Goal: Task Accomplishment & Management: Use online tool/utility

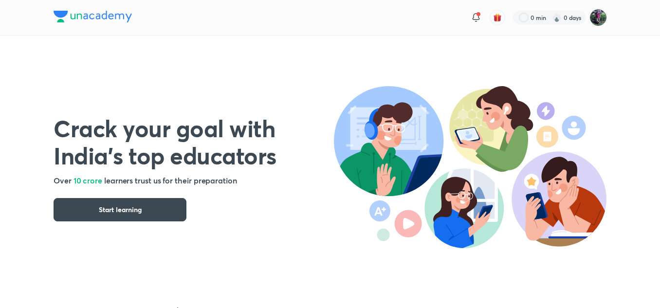
click at [595, 17] on img at bounding box center [598, 17] width 17 height 17
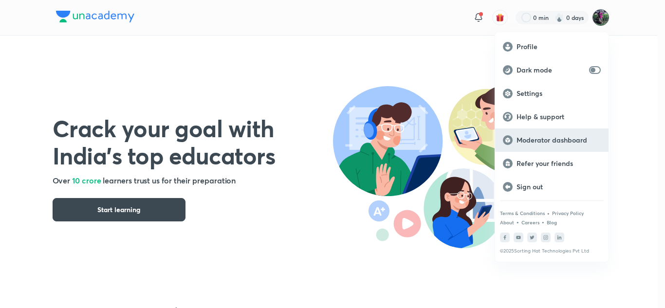
click at [546, 139] on p "Moderator dashboard" at bounding box center [558, 140] width 84 height 9
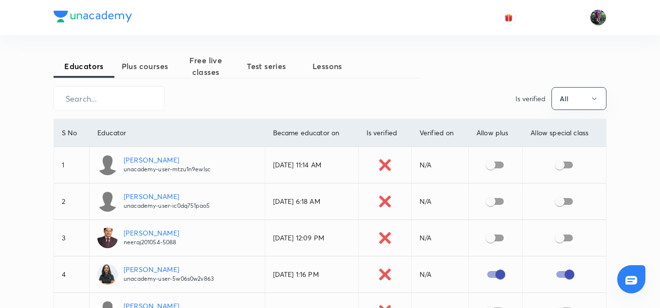
click at [148, 69] on span "Plus courses" at bounding box center [144, 66] width 61 height 12
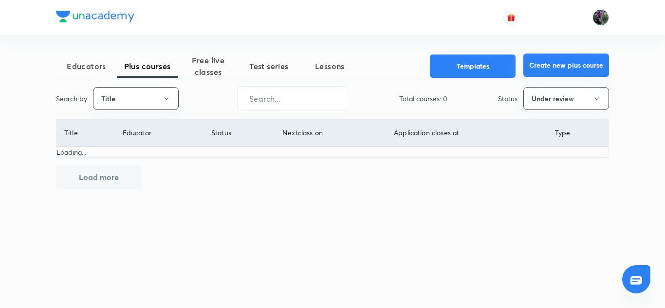
click at [576, 56] on button "Create new plus course" at bounding box center [566, 65] width 86 height 23
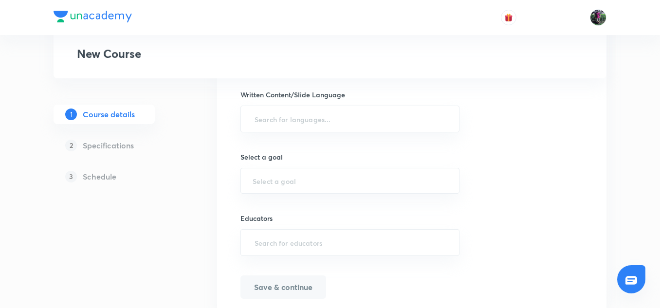
scroll to position [529, 0]
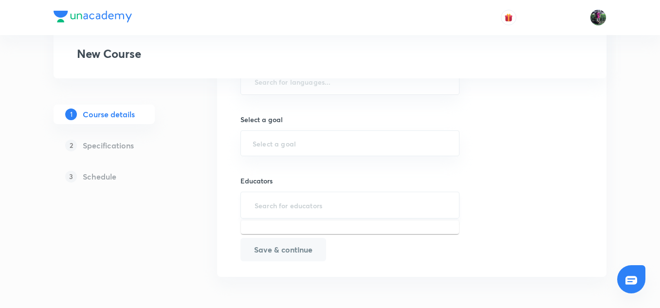
click at [274, 203] on input "text" at bounding box center [350, 205] width 195 height 18
paste input "unacademy-user-D9XBS3Q9XL3Q"
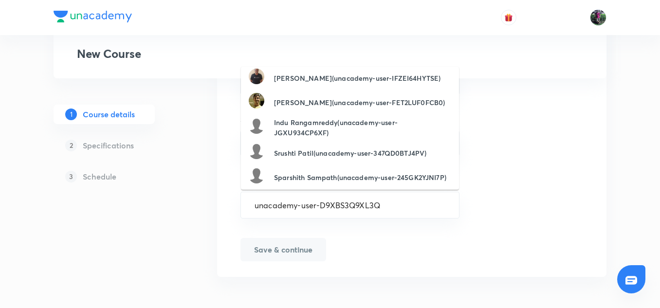
scroll to position [136, 0]
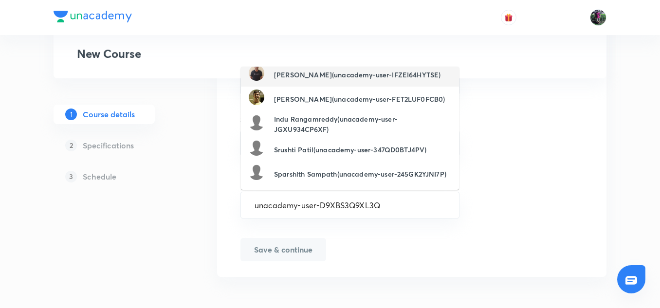
type input "unacademy-user-D9XBS3Q9XL3Q"
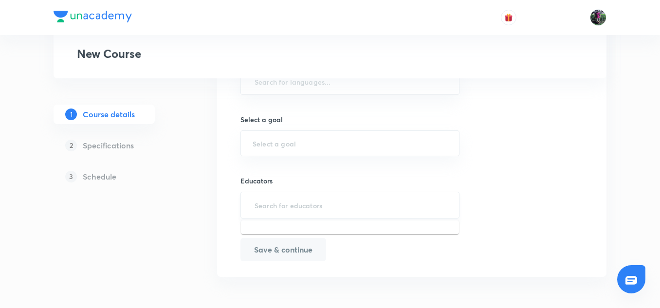
click at [276, 205] on input "text" at bounding box center [350, 205] width 195 height 18
click at [286, 206] on input "text" at bounding box center [350, 205] width 195 height 18
paste input "unacademy-user-D9XBS3Q9XL3Q"
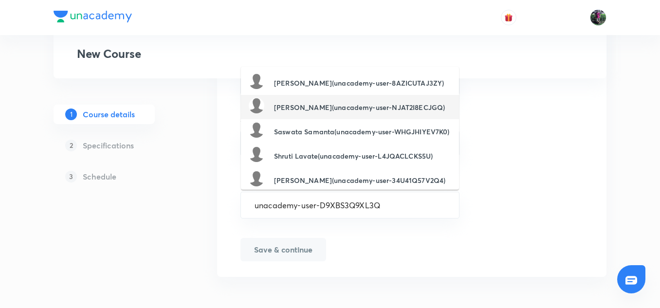
type input "unacademy-user-D9XBS3Q9XL3Q"
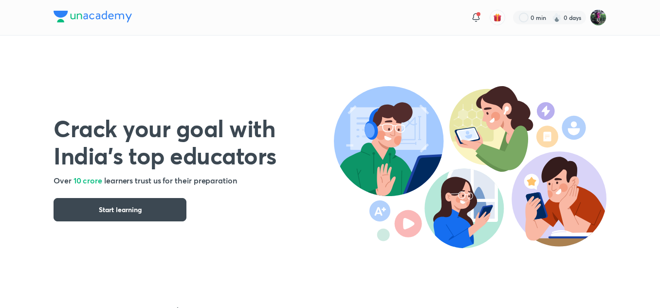
click at [61, 17] on img at bounding box center [93, 17] width 78 height 12
click at [598, 16] on img at bounding box center [598, 17] width 17 height 17
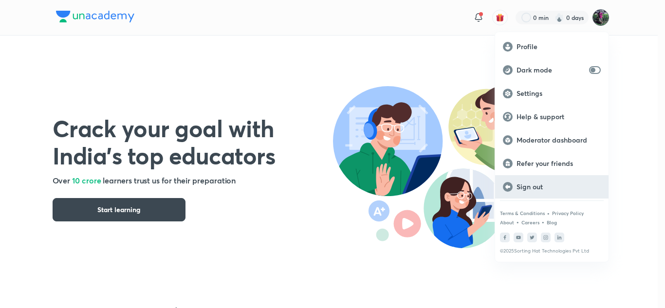
click at [528, 187] on p "Sign out" at bounding box center [558, 186] width 84 height 9
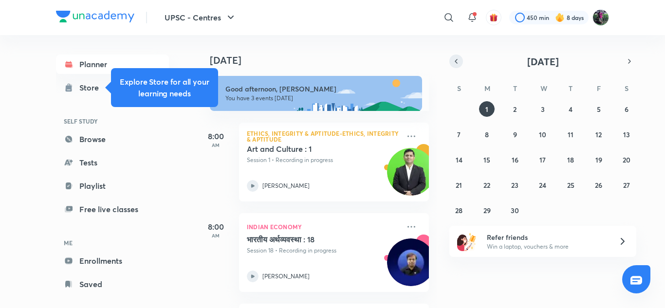
click at [454, 64] on icon "button" at bounding box center [456, 61] width 8 height 9
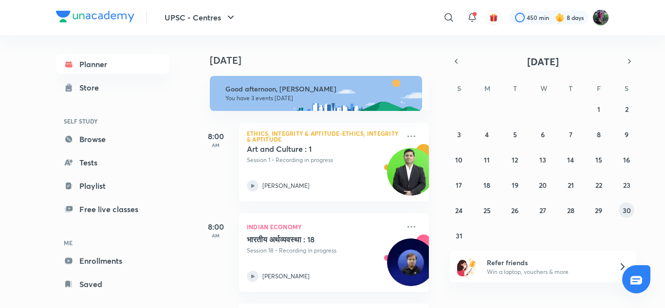
click at [626, 211] on abbr "30" at bounding box center [626, 210] width 8 height 9
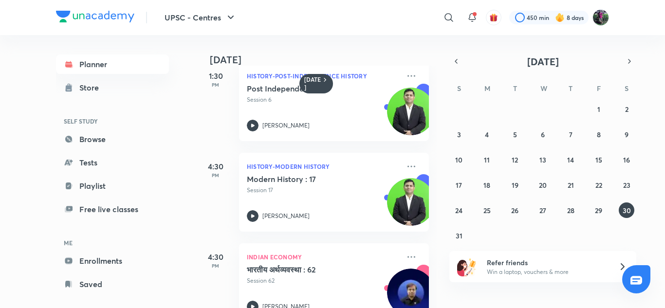
scroll to position [378, 0]
click at [255, 216] on icon at bounding box center [253, 216] width 12 height 12
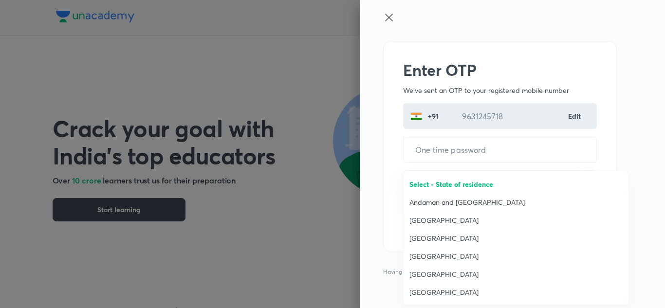
click at [419, 270] on span "[GEOGRAPHIC_DATA]" at bounding box center [515, 274] width 213 height 10
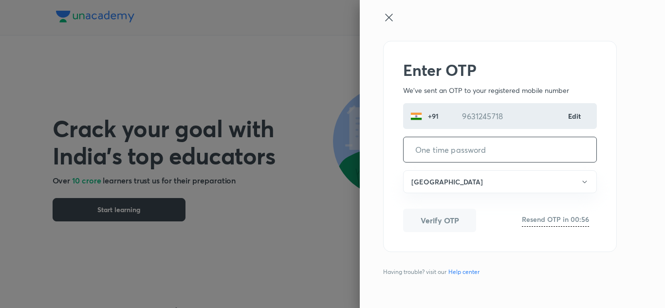
click at [431, 153] on input "tel" at bounding box center [499, 149] width 193 height 25
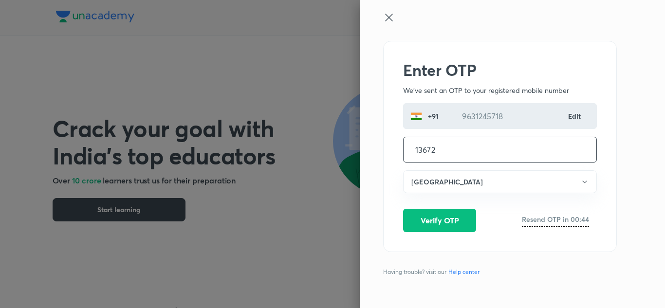
type input "136728"
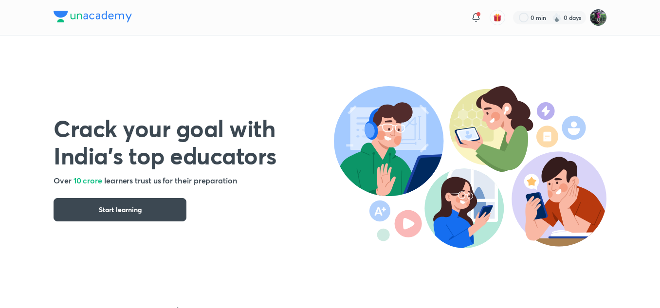
click at [596, 22] on img at bounding box center [598, 17] width 17 height 17
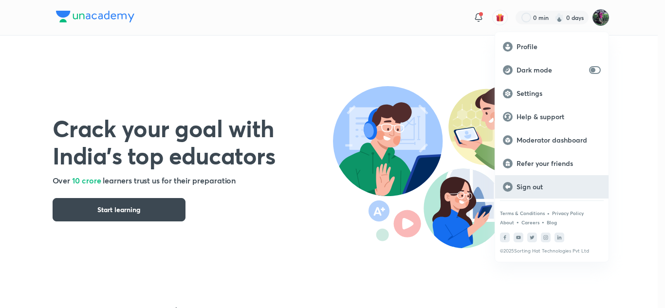
click at [532, 182] on p "Sign out" at bounding box center [558, 186] width 84 height 9
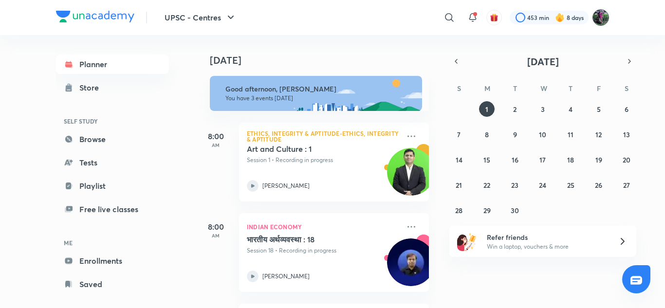
click at [601, 17] on img at bounding box center [600, 17] width 17 height 17
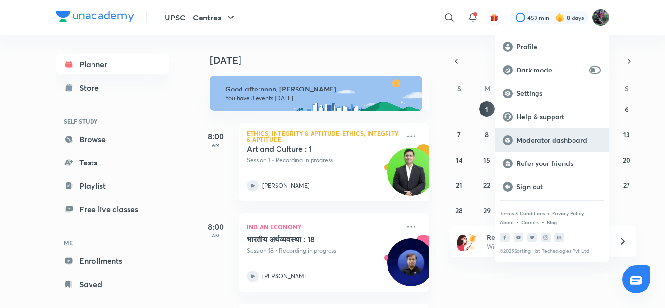
click at [547, 140] on p "Moderator dashboard" at bounding box center [558, 140] width 84 height 9
